Goal: Task Accomplishment & Management: Use online tool/utility

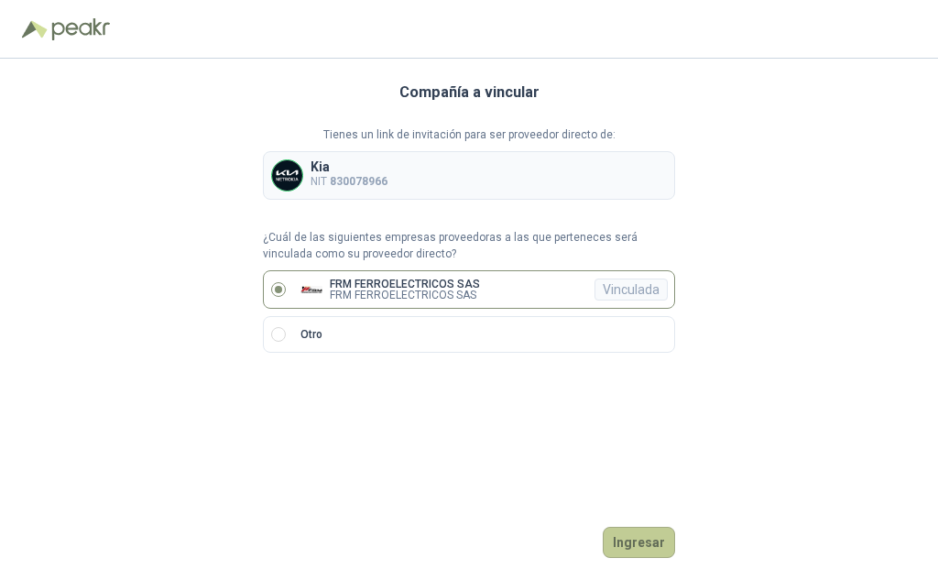
click at [635, 544] on button "Ingresar" at bounding box center [639, 542] width 72 height 31
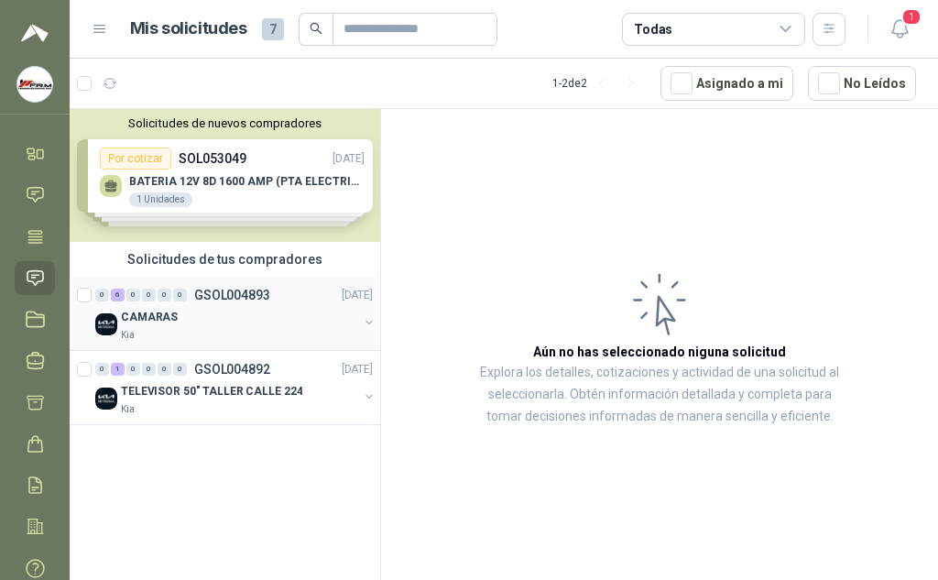
click at [223, 293] on p "GSOL004893" at bounding box center [232, 294] width 76 height 13
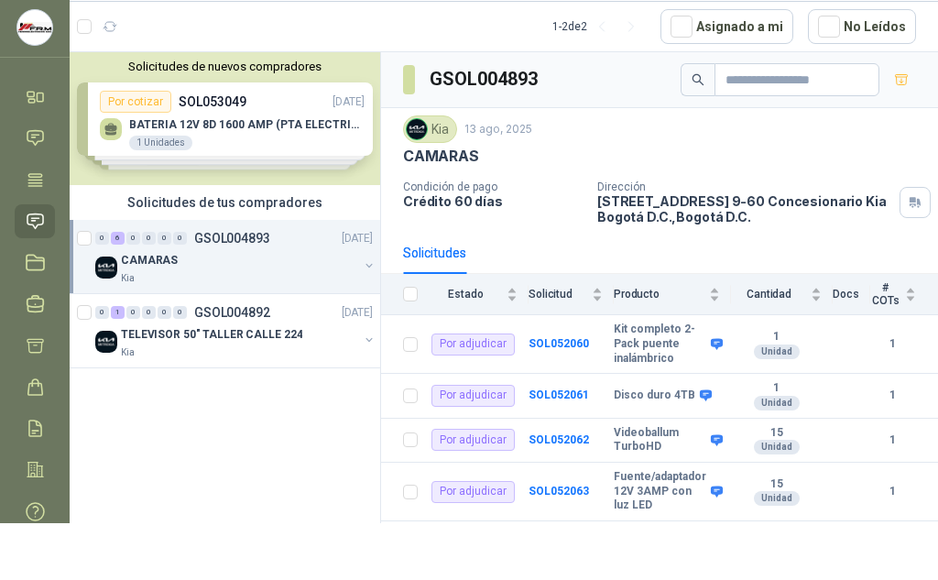
scroll to position [81, 0]
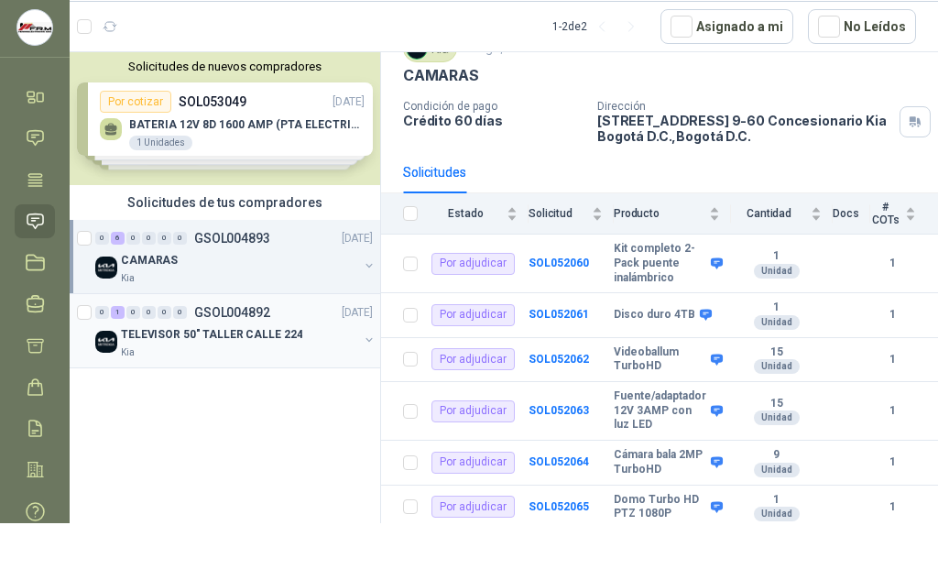
click at [236, 338] on p "TELEVISOR 50" TALLER CALLE 224" at bounding box center [211, 334] width 181 height 17
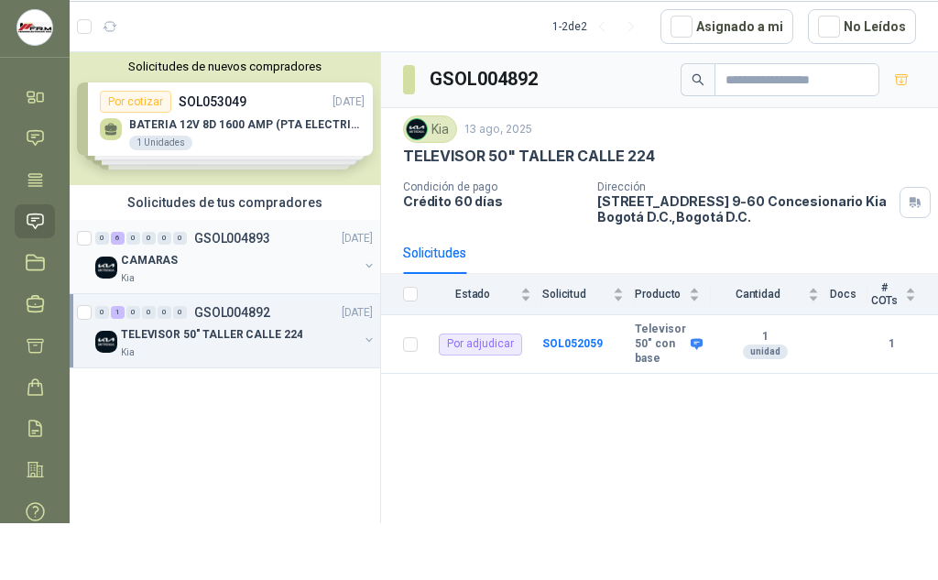
click at [234, 246] on div "0 6 0 0 0 0 GSOL004893 [DATE]" at bounding box center [235, 238] width 281 height 22
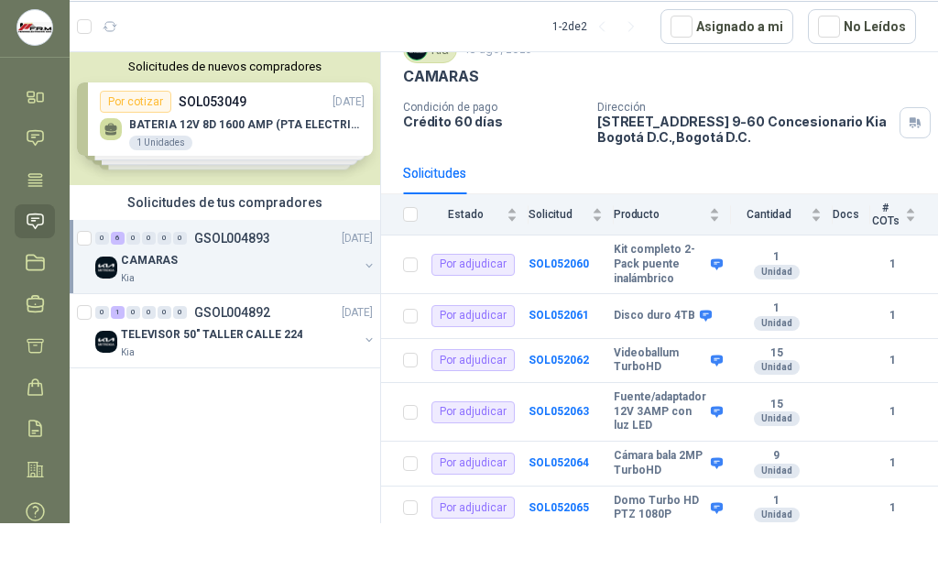
scroll to position [81, 0]
click at [201, 338] on p "TELEVISOR 50" TALLER CALLE 224" at bounding box center [211, 334] width 181 height 17
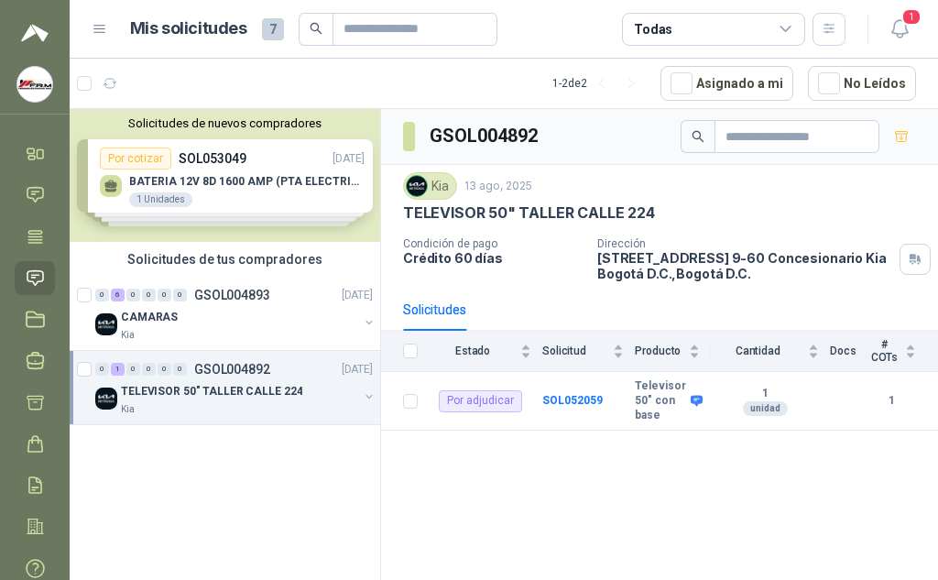
click at [226, 179] on div "Solicitudes de nuevos compradores Por cotizar SOL053049 [DATE] BATERIA 12V 8D 1…" at bounding box center [225, 175] width 310 height 133
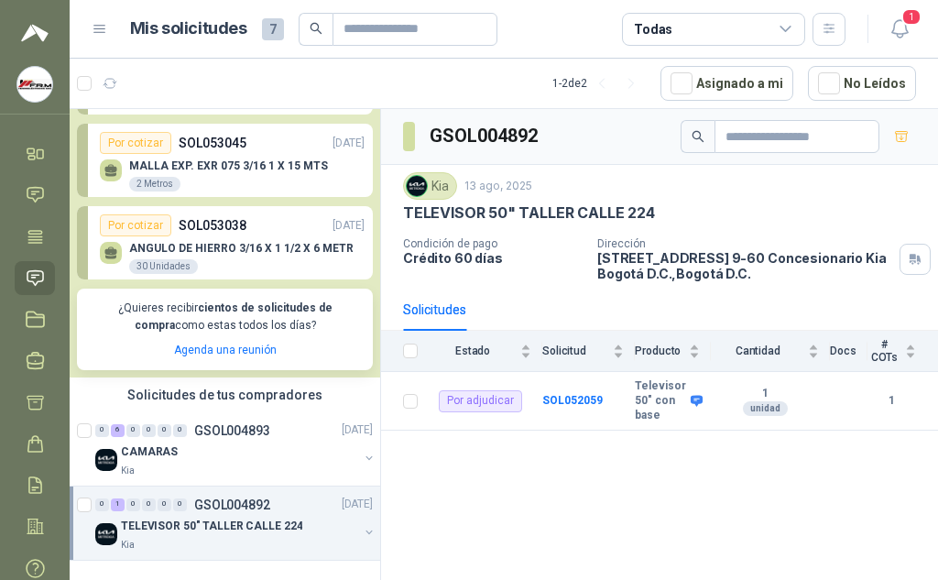
scroll to position [57, 0]
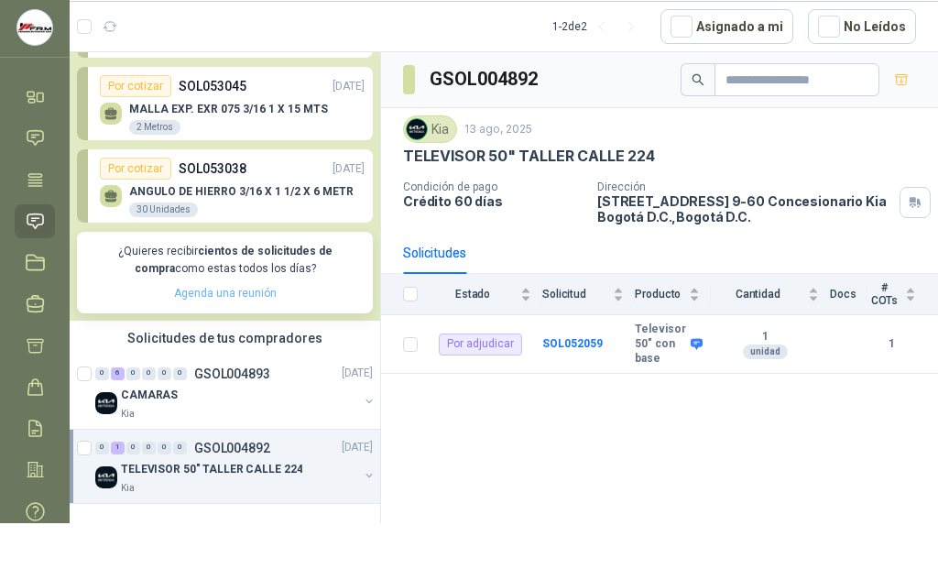
click at [242, 293] on link "Agenda una reunión" at bounding box center [225, 293] width 103 height 13
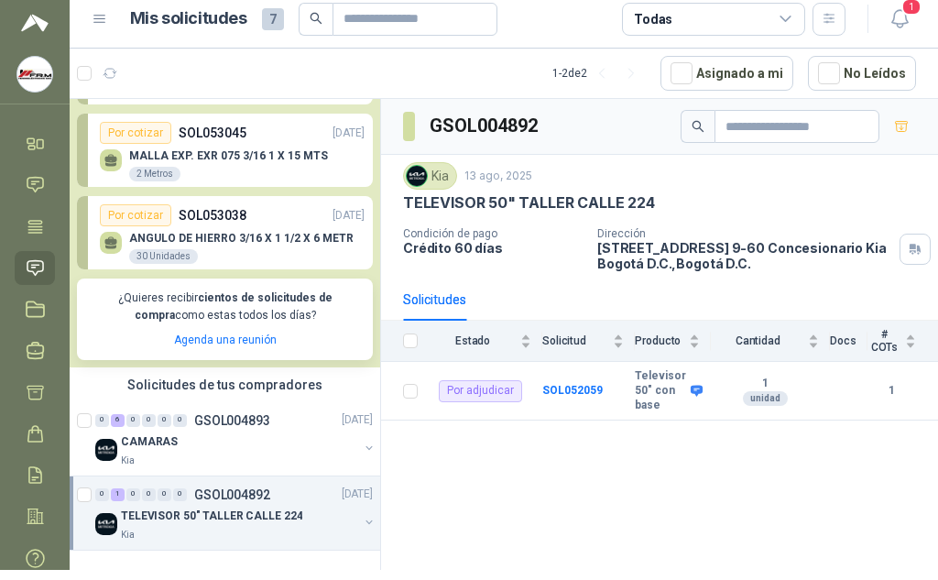
scroll to position [0, 0]
